Goal: Check status

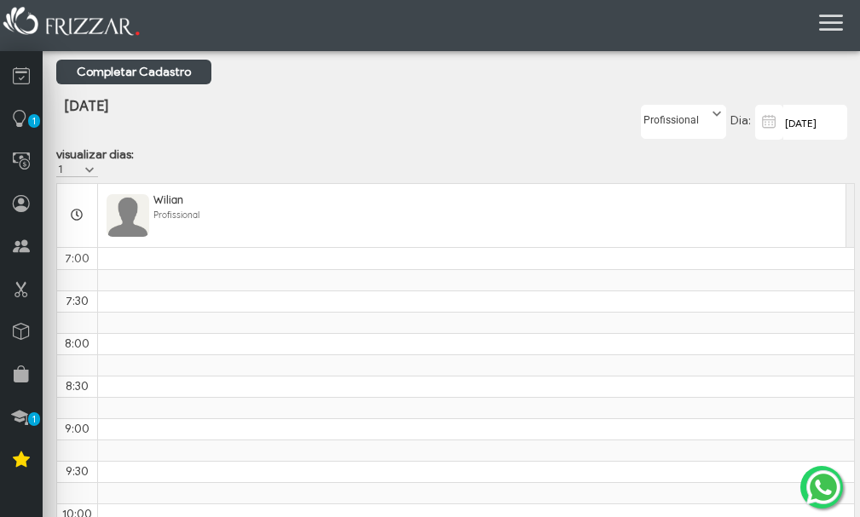
click at [713, 117] on span at bounding box center [716, 114] width 17 height 17
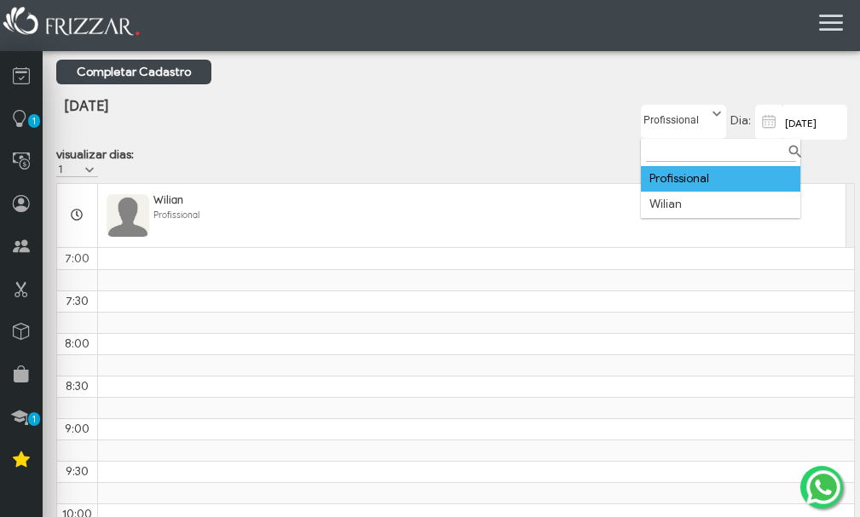
scroll to position [9, 76]
click at [676, 207] on li "Wilian" at bounding box center [720, 205] width 159 height 26
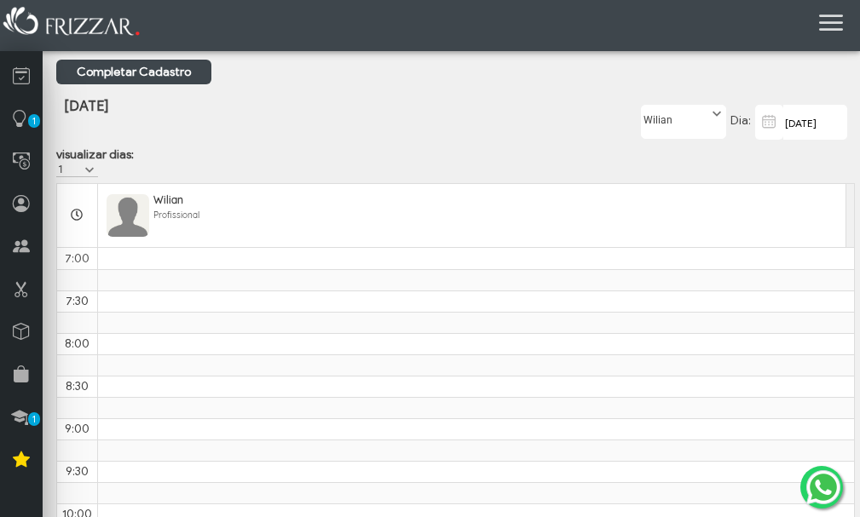
click at [82, 168] on span at bounding box center [89, 170] width 17 height 17
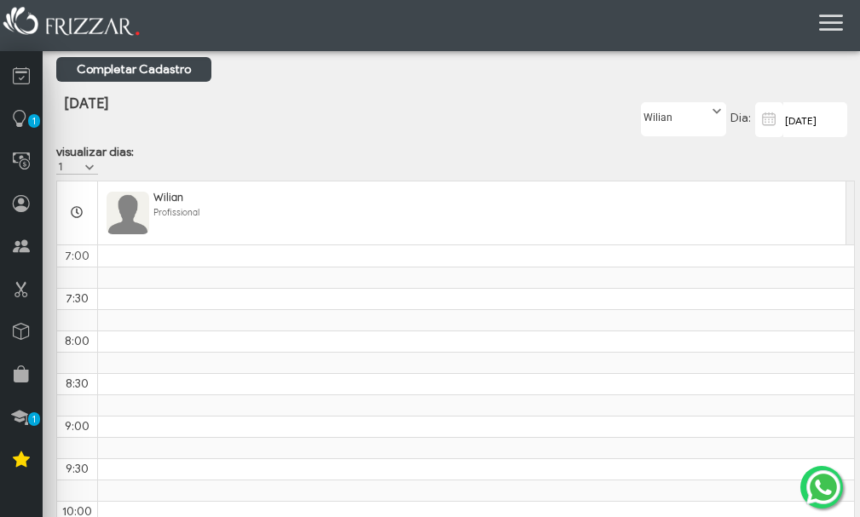
scroll to position [0, 0]
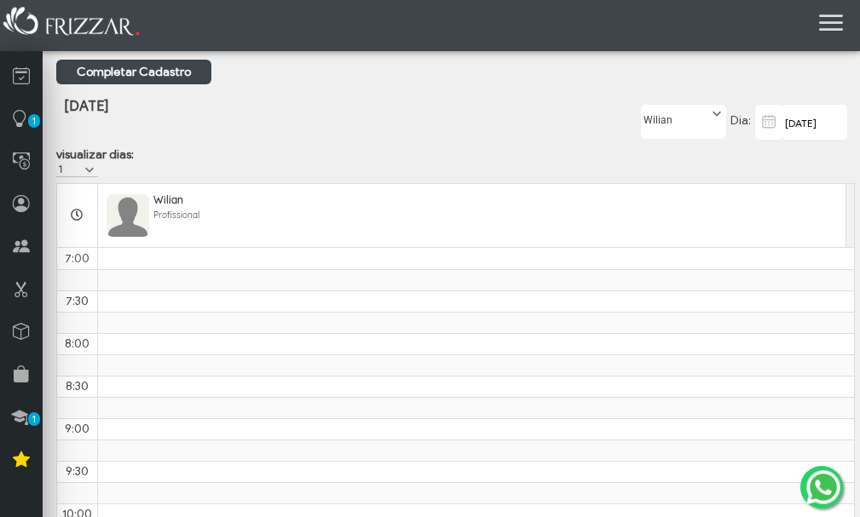
click at [85, 164] on span at bounding box center [89, 170] width 17 height 17
click at [72, 327] on li "6" at bounding box center [82, 319] width 53 height 26
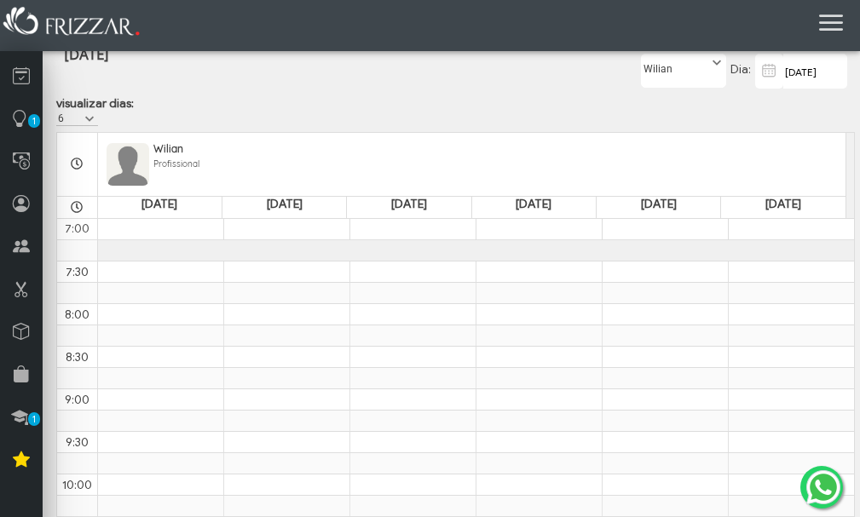
scroll to position [0, 0]
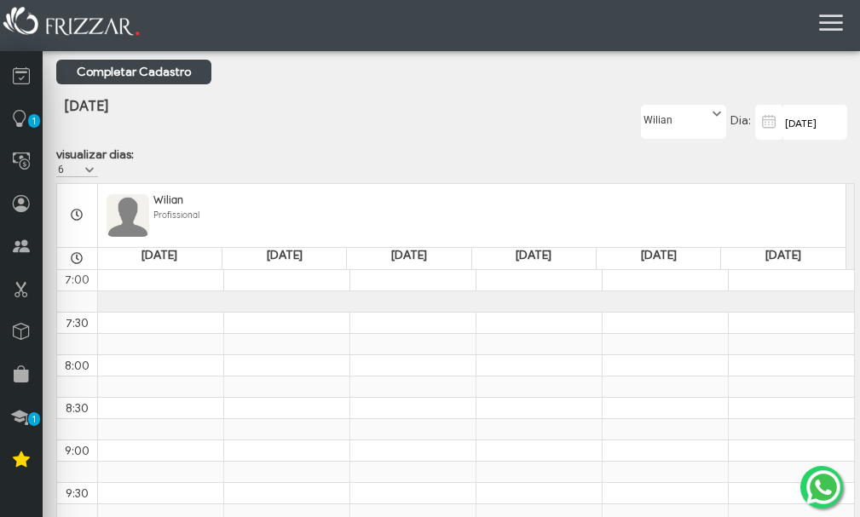
click at [74, 166] on label "6" at bounding box center [69, 169] width 26 height 14
click at [78, 342] on li "7" at bounding box center [82, 345] width 53 height 26
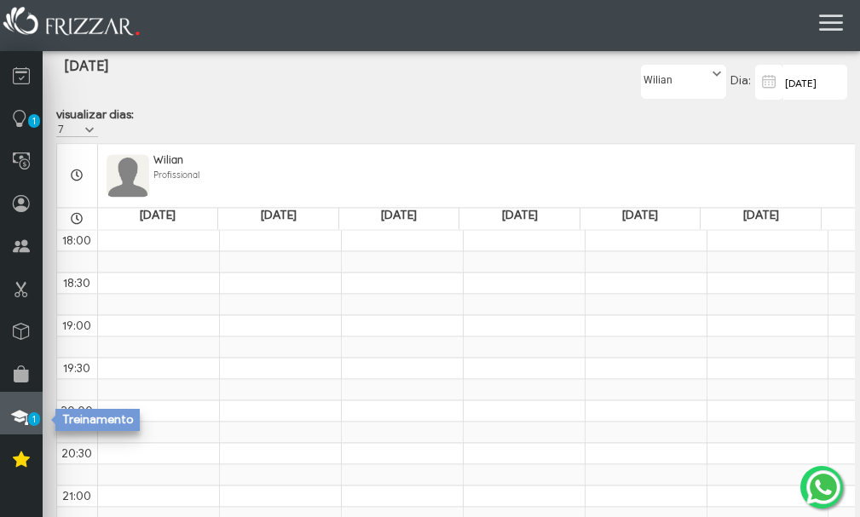
scroll to position [18, 0]
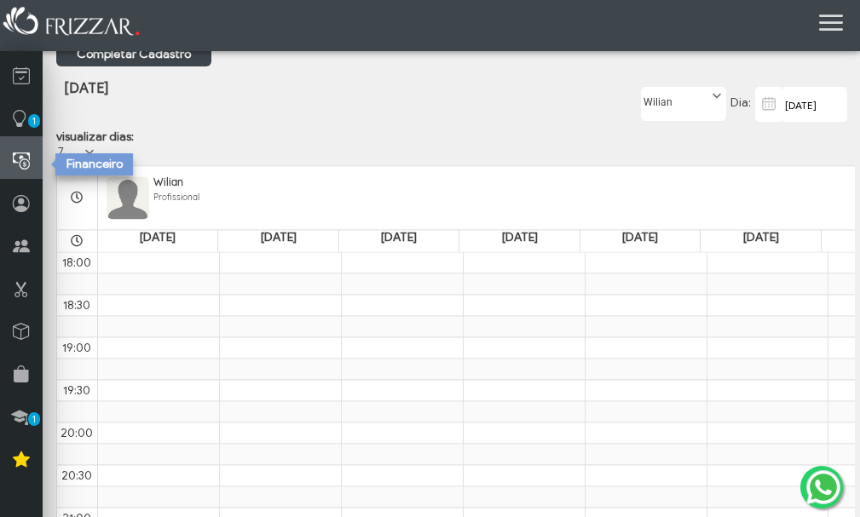
click at [20, 162] on icon at bounding box center [21, 161] width 17 height 21
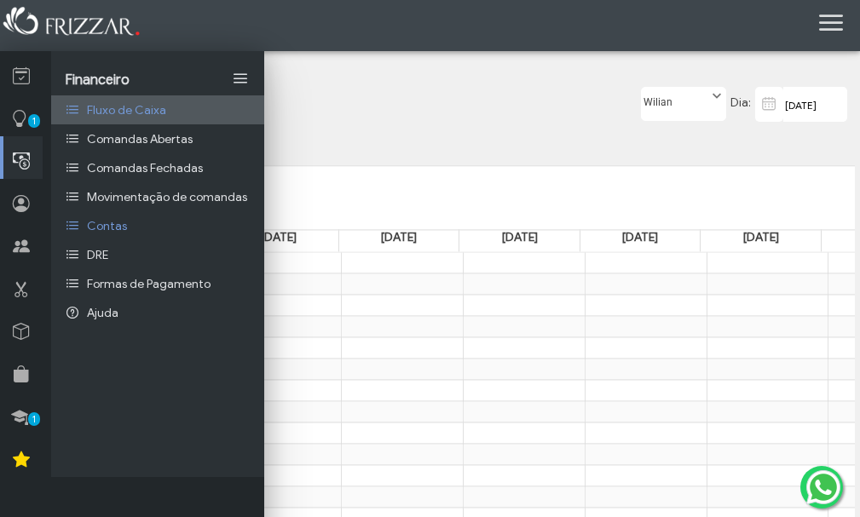
click at [147, 112] on span "Fluxo de Caixa" at bounding box center [126, 110] width 79 height 14
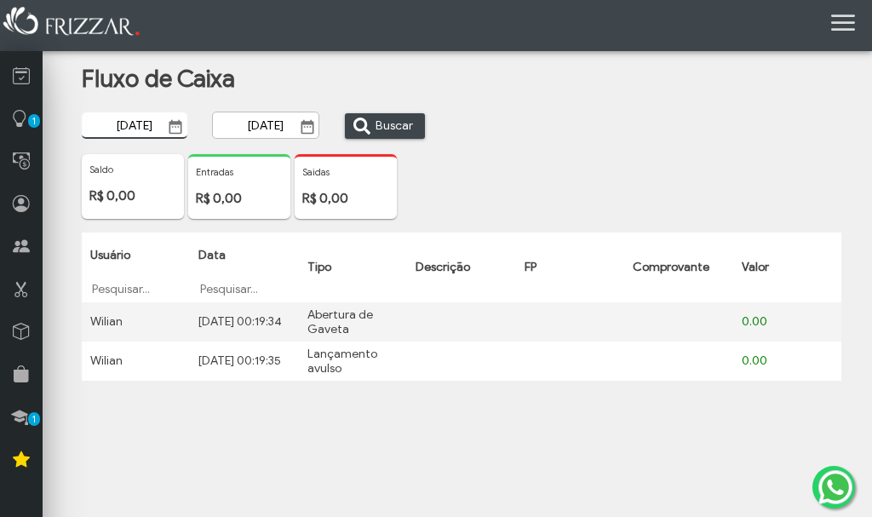
click at [114, 124] on input "[DATE]" at bounding box center [135, 125] width 106 height 26
type input "[DATE]"
click at [406, 125] on span "Buscar" at bounding box center [394, 126] width 37 height 26
